Goal: Task Accomplishment & Management: Complete application form

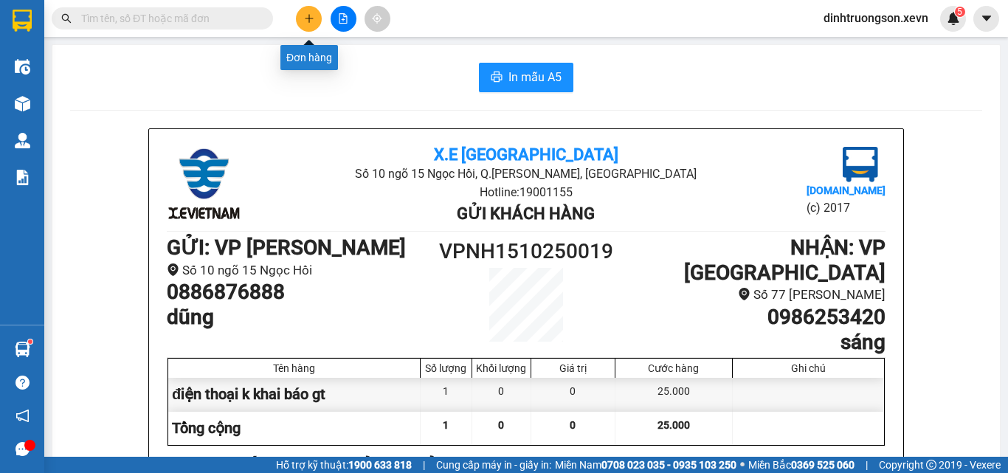
click at [313, 12] on button at bounding box center [309, 19] width 26 height 26
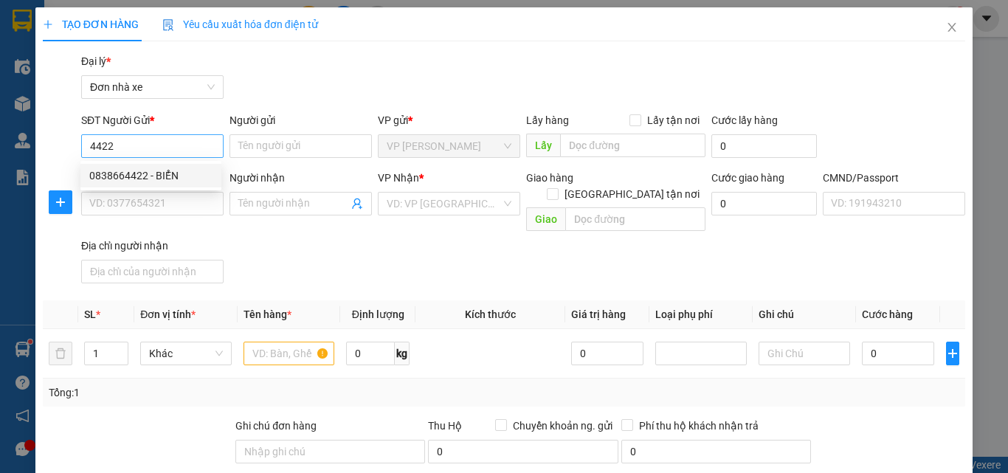
click at [142, 142] on input "4422" at bounding box center [152, 146] width 142 height 24
type input "0939664422"
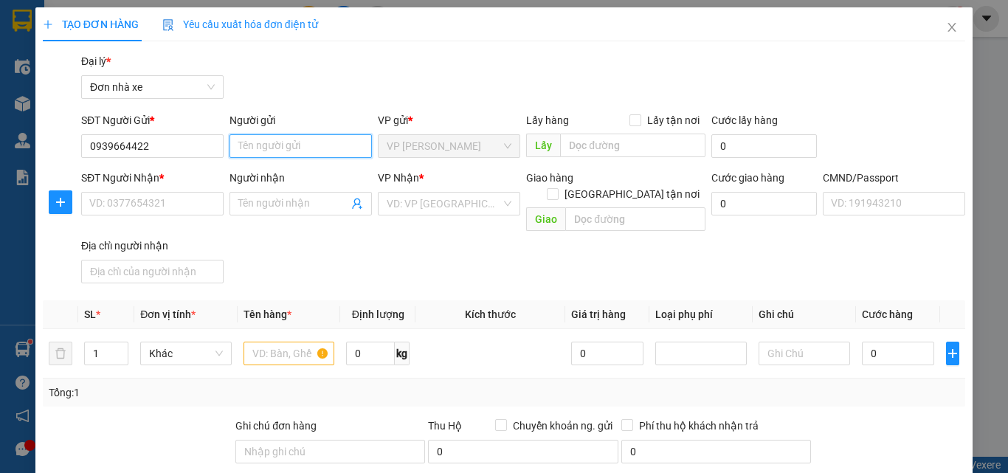
click at [261, 147] on input "Người gửi" at bounding box center [300, 146] width 142 height 24
type input "CHANG"
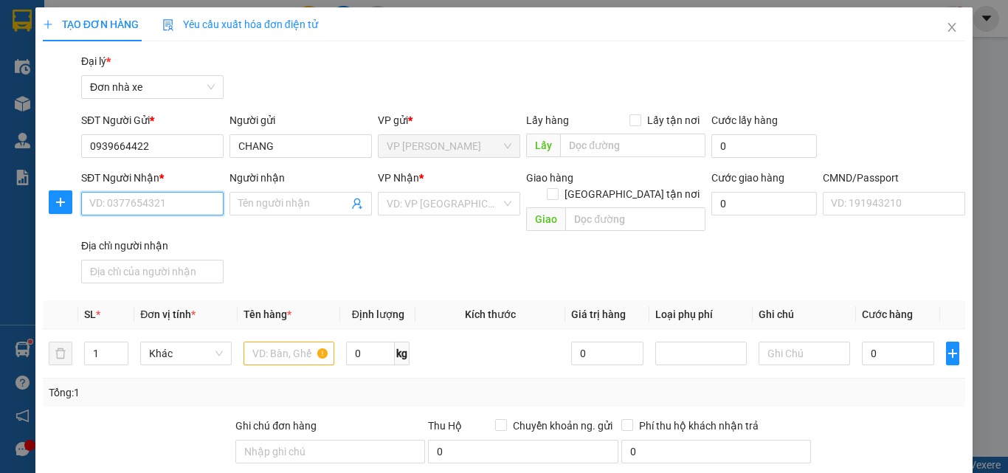
click at [195, 200] on input "SĐT Người Nhận *" at bounding box center [152, 204] width 142 height 24
type input "0848533118"
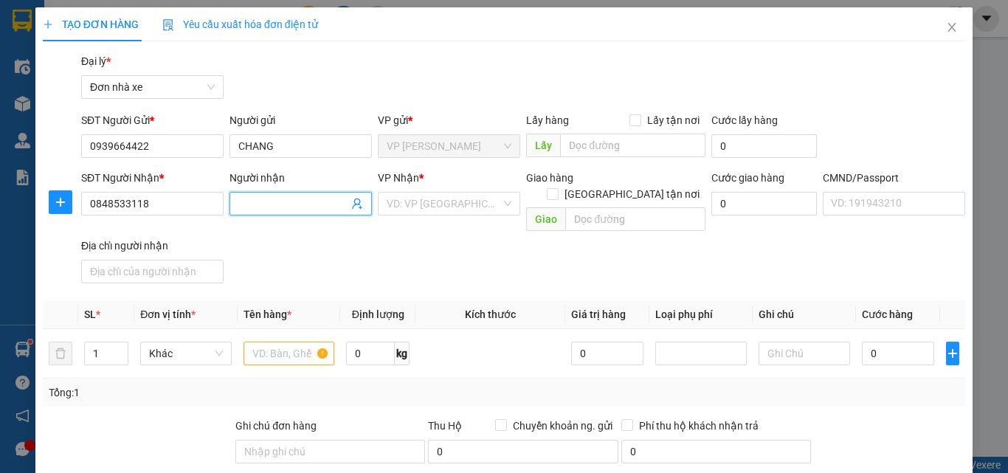
click at [252, 207] on input "Người nhận" at bounding box center [293, 203] width 110 height 16
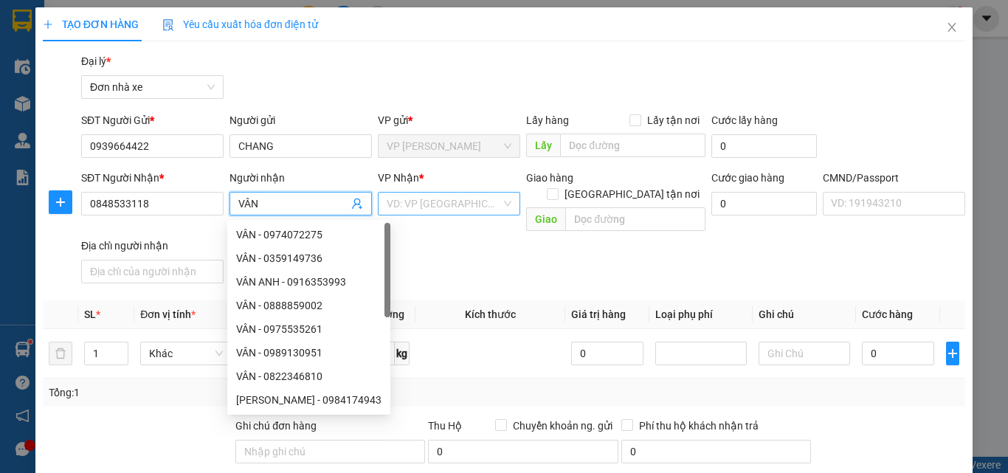
type input "VÂN"
click at [434, 205] on input "search" at bounding box center [444, 204] width 114 height 22
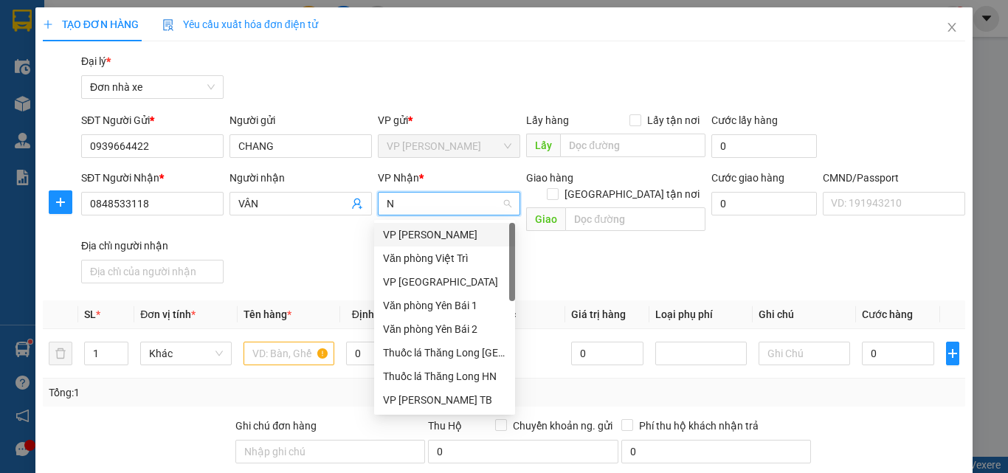
type input "ND"
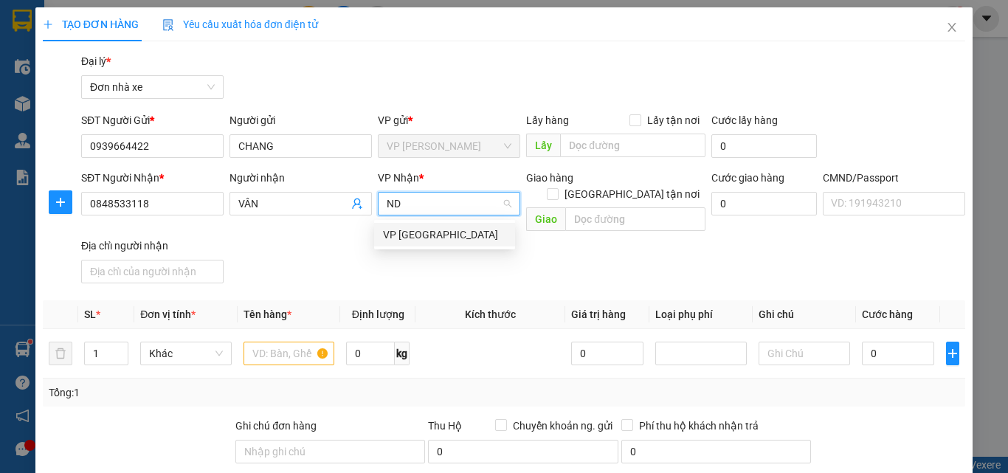
click at [430, 229] on div "VP [GEOGRAPHIC_DATA]" at bounding box center [444, 234] width 123 height 16
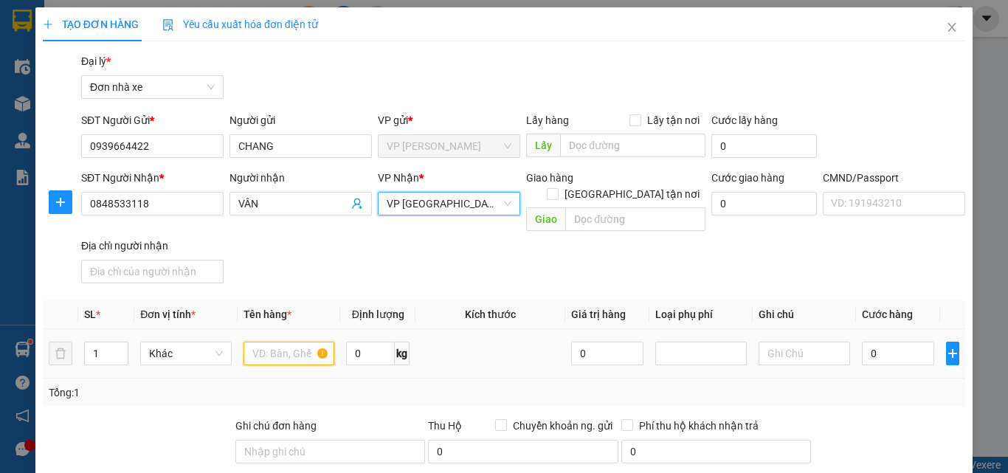
click at [285, 342] on input "text" at bounding box center [288, 354] width 91 height 24
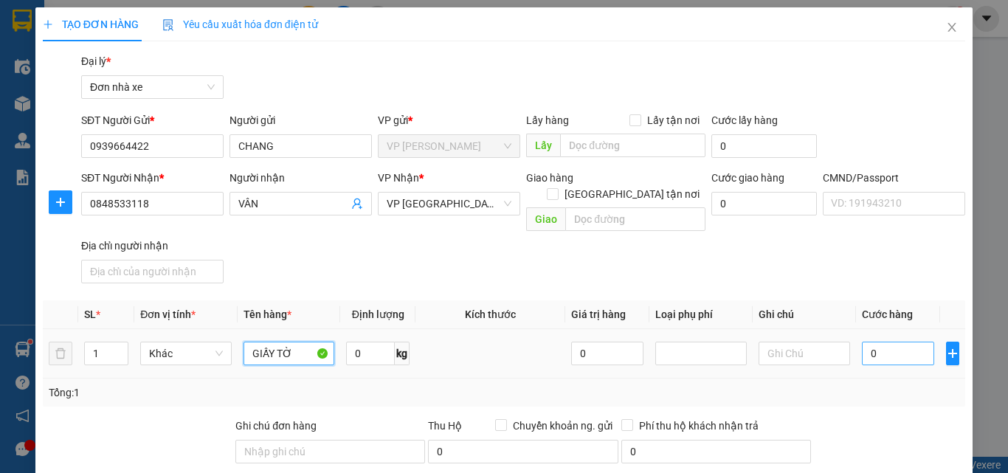
type input "GIẤY TỜ"
click at [867, 348] on input "0" at bounding box center [898, 354] width 72 height 24
type input "2"
type input "25"
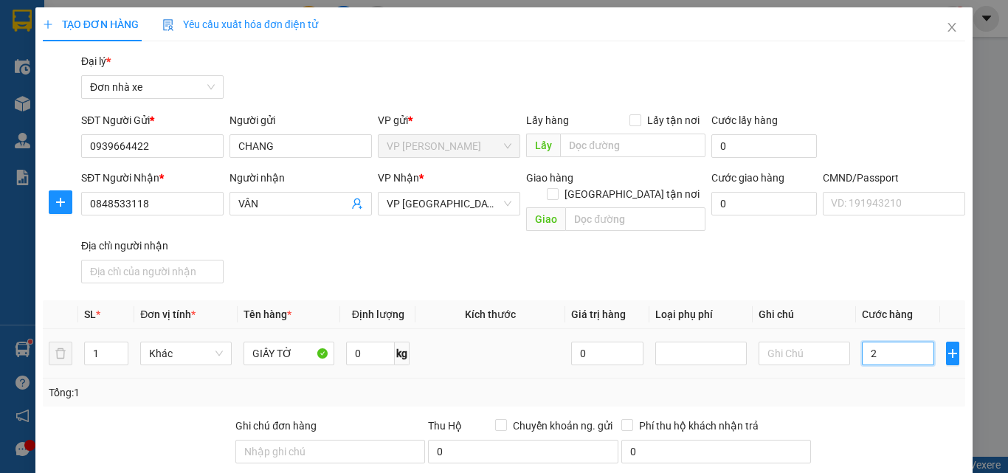
type input "25"
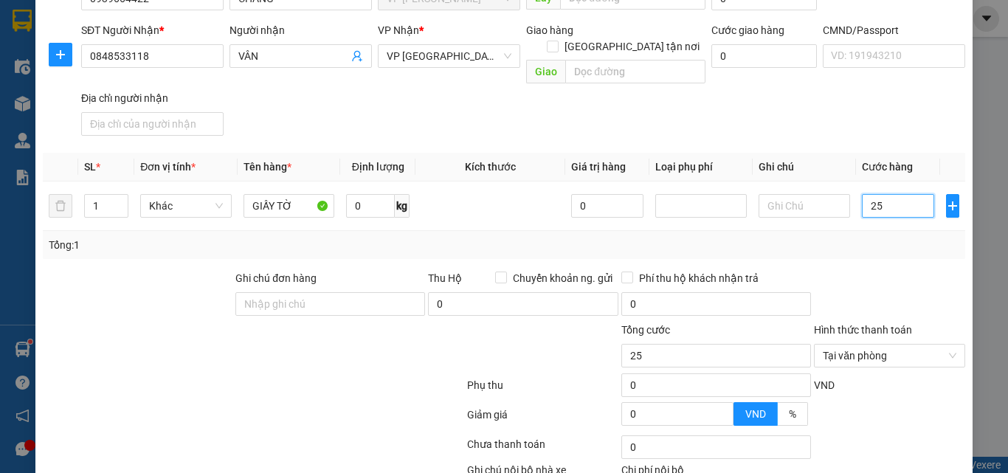
scroll to position [232, 0]
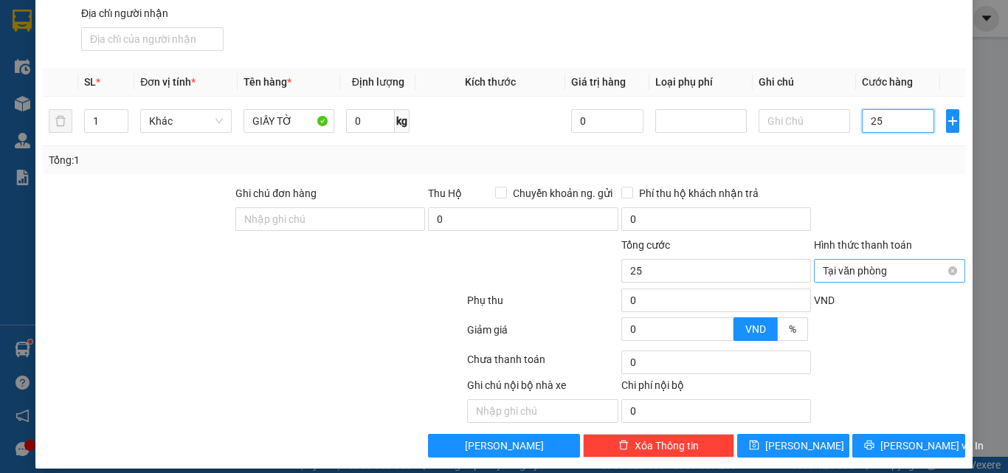
type input "25"
drag, startPoint x: 943, startPoint y: 254, endPoint x: 942, endPoint y: 361, distance: 107.7
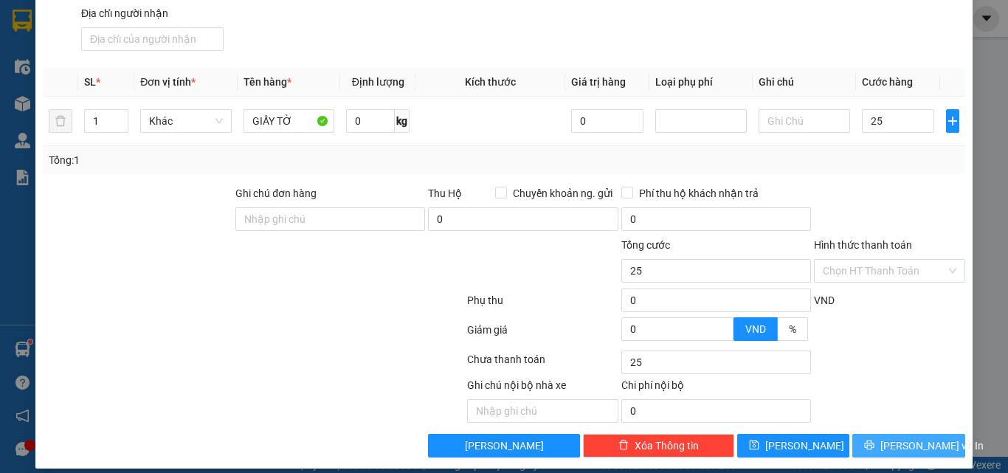
click at [923, 434] on button "[PERSON_NAME] và In" at bounding box center [908, 446] width 113 height 24
type input "25.000"
